Goal: Check status: Check status

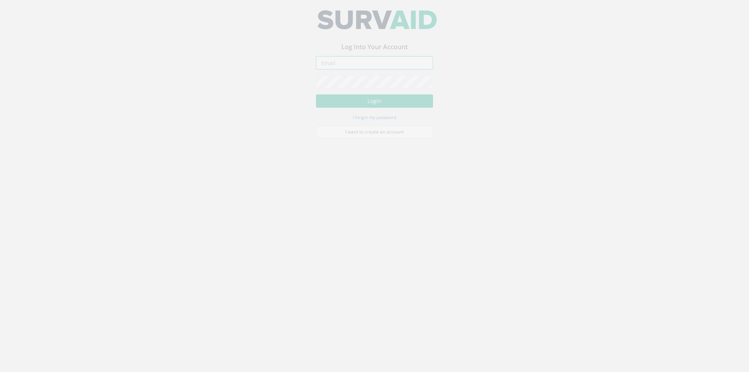
type input "[PERSON_NAME][EMAIL_ADDRESS][PERSON_NAME][DOMAIN_NAME]"
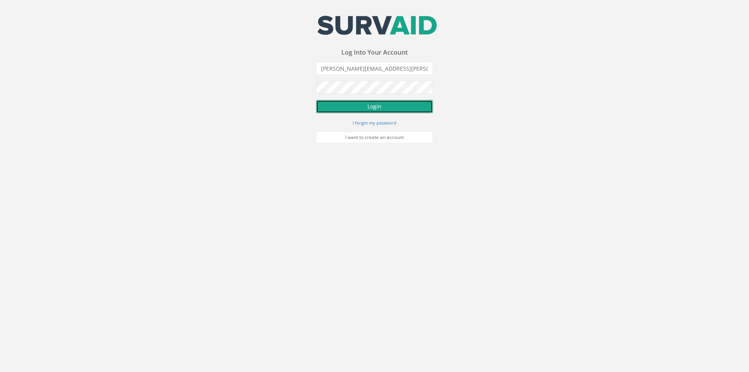
click at [377, 109] on button "Login" at bounding box center [374, 106] width 117 height 13
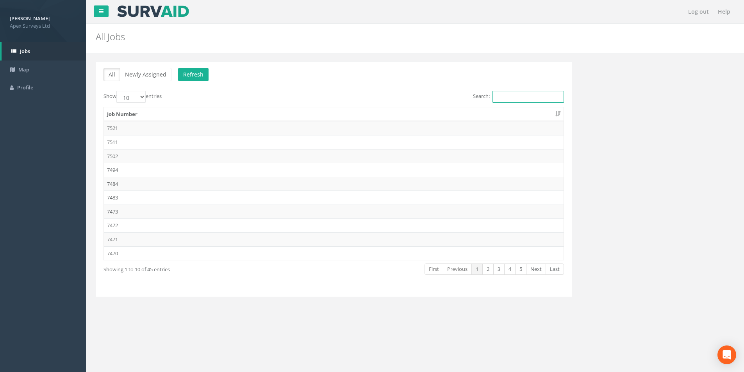
click at [495, 98] on input "Search:" at bounding box center [527, 97] width 71 height 12
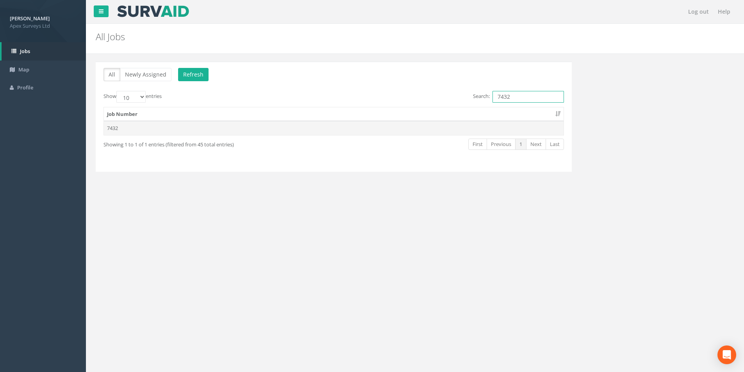
type input "7432"
click at [462, 125] on td "7432" at bounding box center [333, 128] width 459 height 14
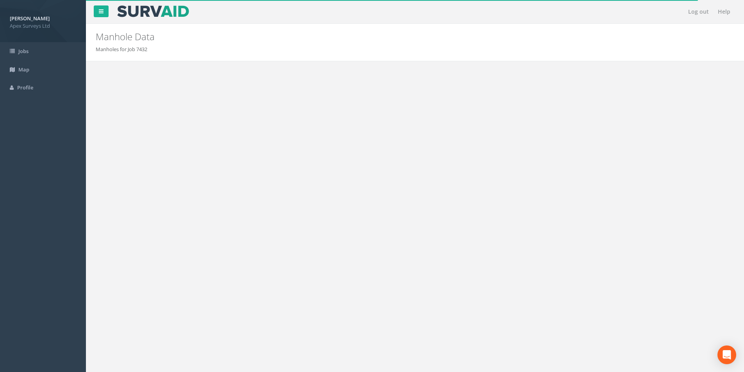
type input "[DATE]"
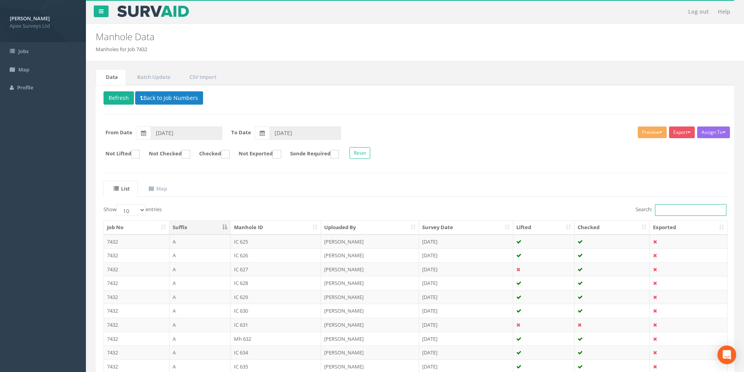
click at [665, 215] on input "Search:" at bounding box center [690, 210] width 71 height 12
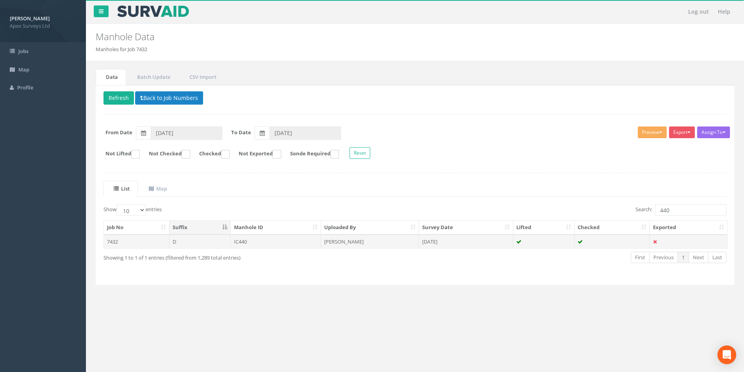
click at [461, 245] on td "[DATE]" at bounding box center [466, 242] width 94 height 14
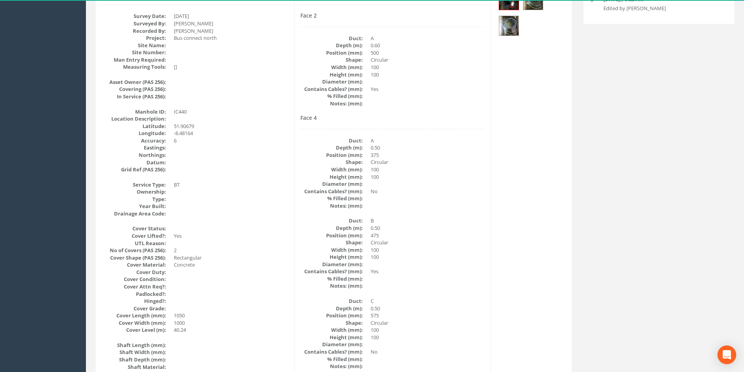
scroll to position [12, 0]
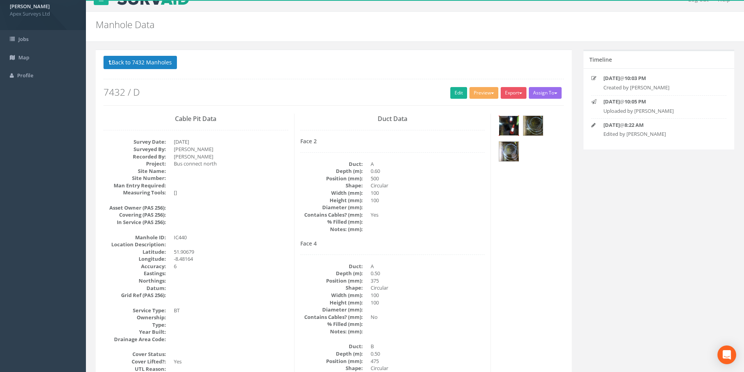
click at [508, 131] on img at bounding box center [509, 126] width 20 height 20
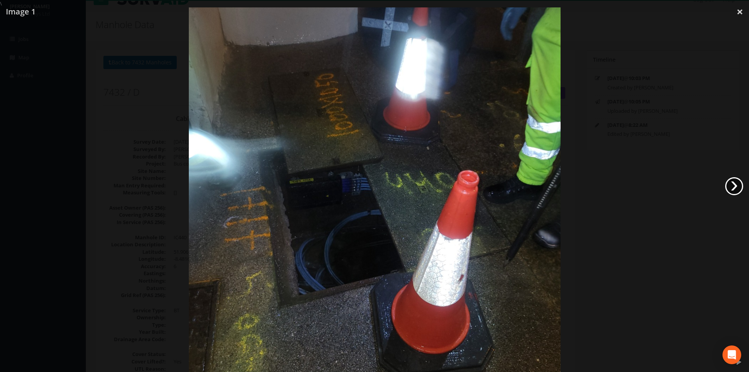
click at [731, 185] on link "›" at bounding box center [735, 186] width 18 height 18
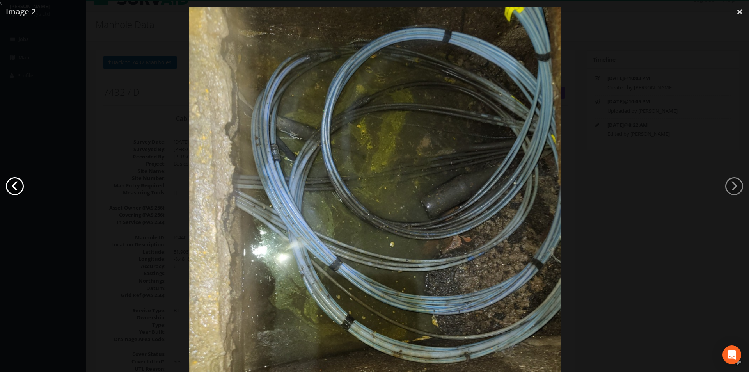
click at [17, 189] on link "‹" at bounding box center [15, 186] width 18 height 18
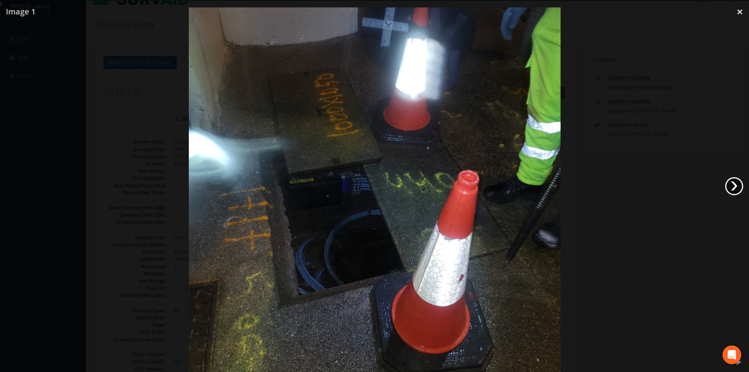
click at [742, 187] on link "›" at bounding box center [735, 186] width 18 height 18
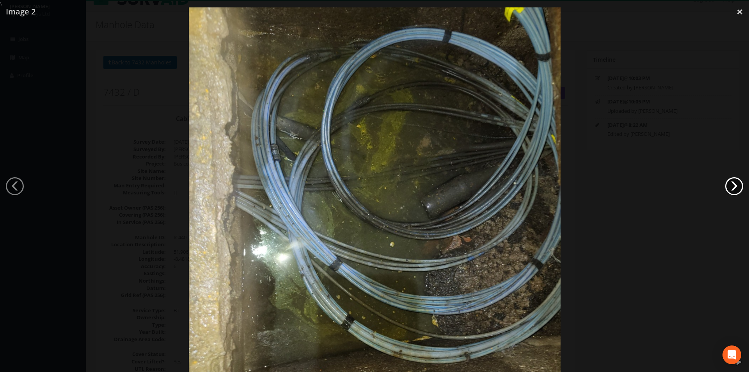
click at [742, 187] on link "›" at bounding box center [735, 186] width 18 height 18
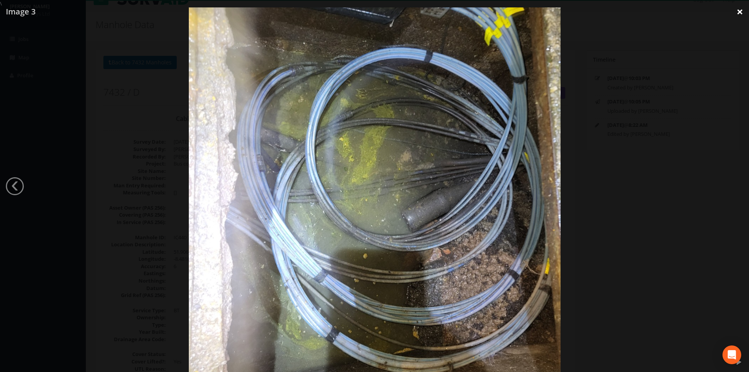
click at [738, 12] on link "×" at bounding box center [740, 11] width 18 height 23
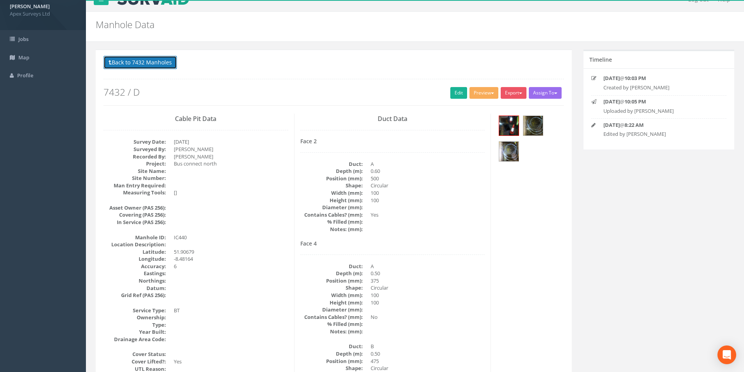
click at [140, 62] on button "Back to 7432 Manholes" at bounding box center [139, 62] width 73 height 13
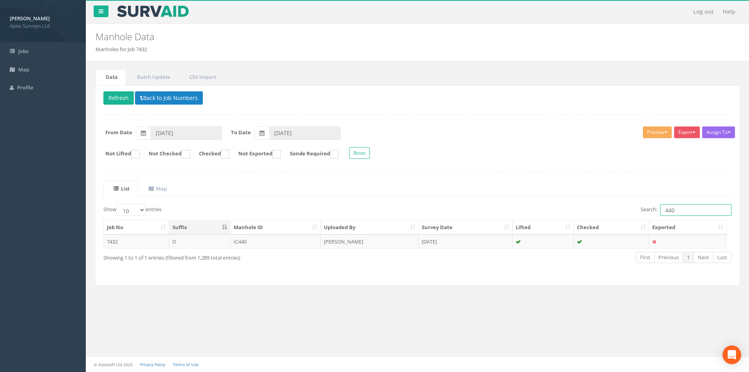
drag, startPoint x: 685, startPoint y: 209, endPoint x: 662, endPoint y: 214, distance: 23.7
click at [662, 214] on input "440" at bounding box center [695, 210] width 71 height 12
type input "1513"
click at [477, 249] on div "Job No Suffix Manhole ID Uploaded By Survey Date Lifted Checked Exported 7432 D…" at bounding box center [418, 234] width 640 height 33
click at [477, 246] on td "[DATE]" at bounding box center [466, 242] width 94 height 14
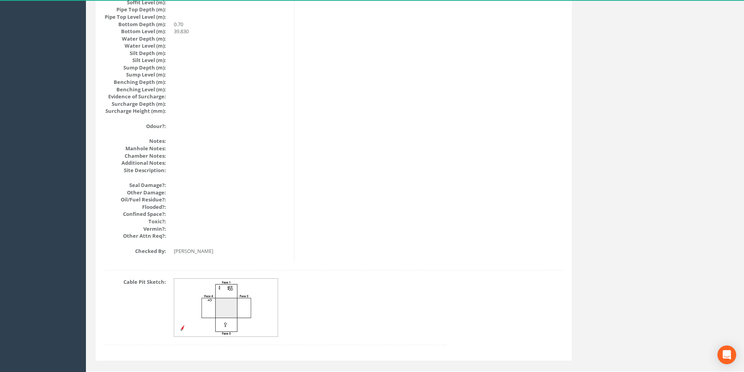
scroll to position [832, 0]
